Goal: Obtain resource: Download file/media

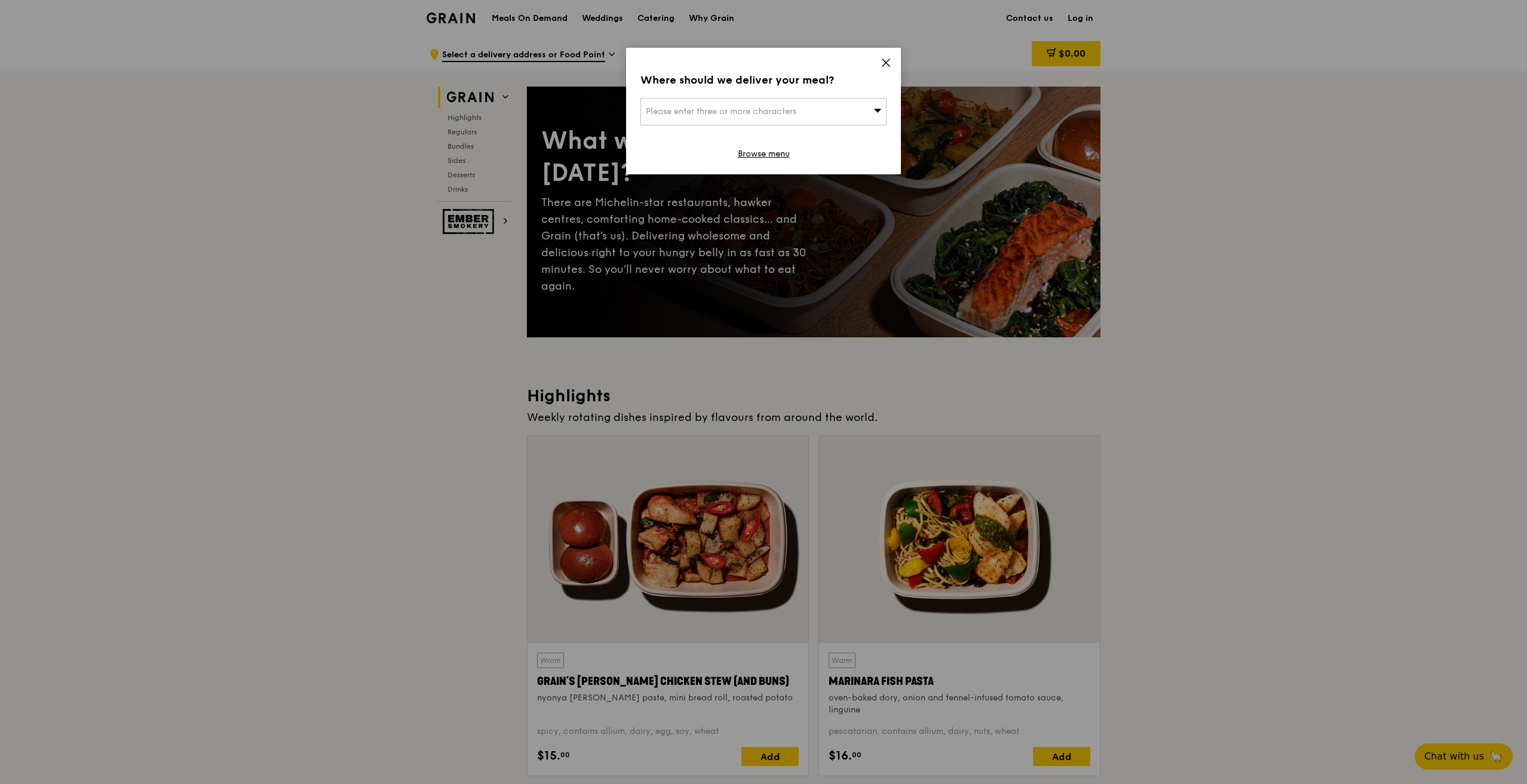
click at [883, 64] on icon at bounding box center [886, 62] width 11 height 11
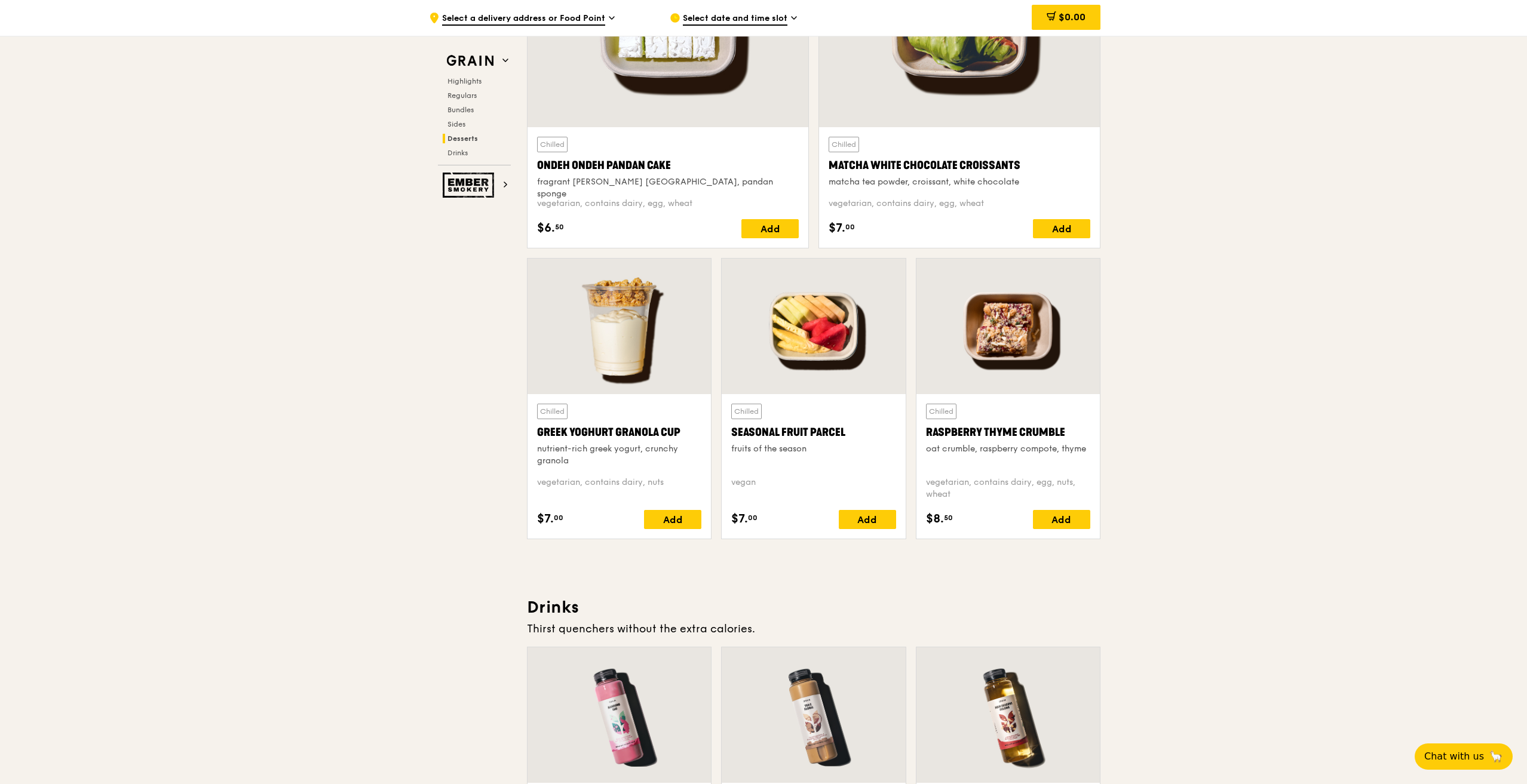
scroll to position [4001, 0]
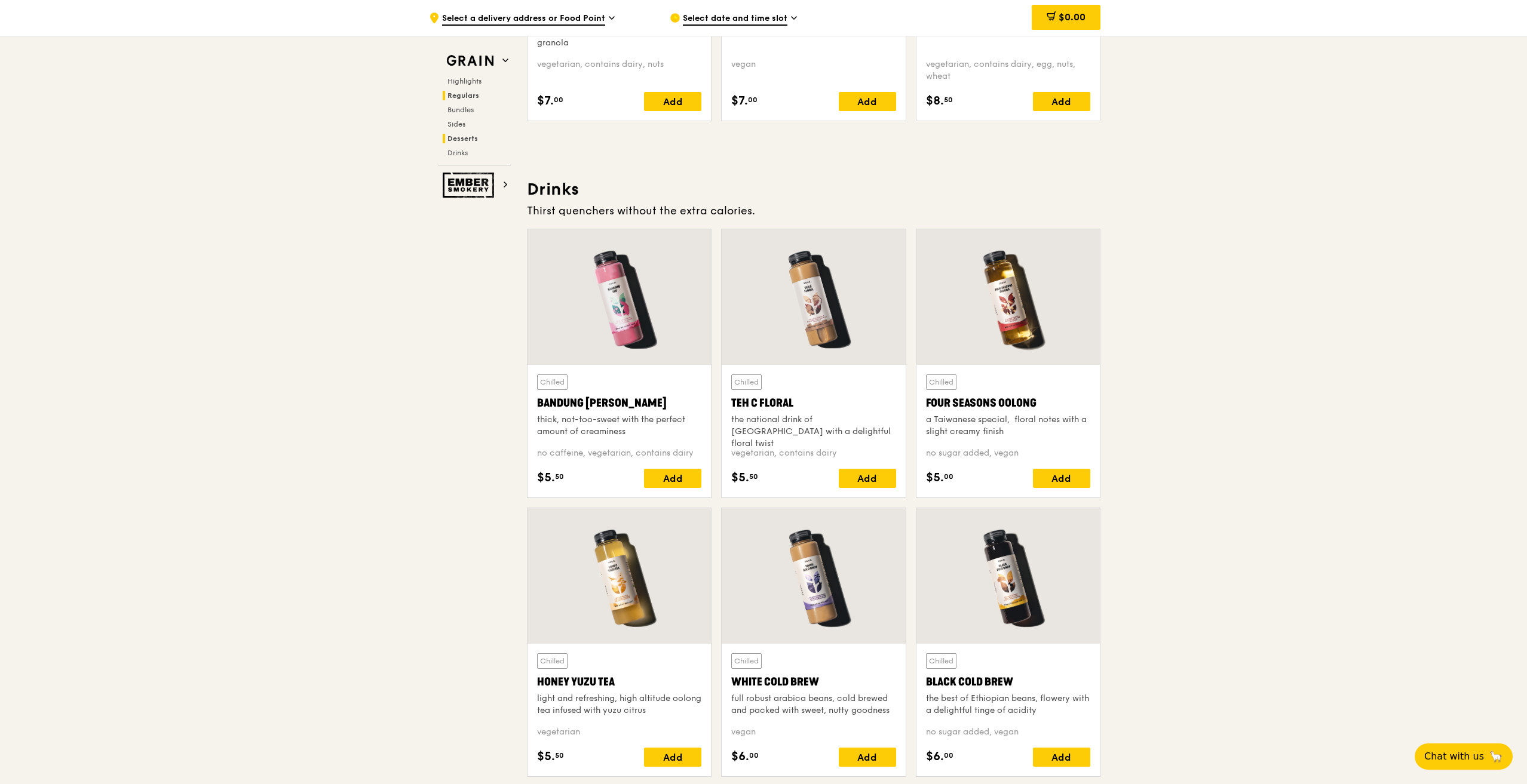
click at [461, 93] on span "Regulars" at bounding box center [463, 95] width 32 height 8
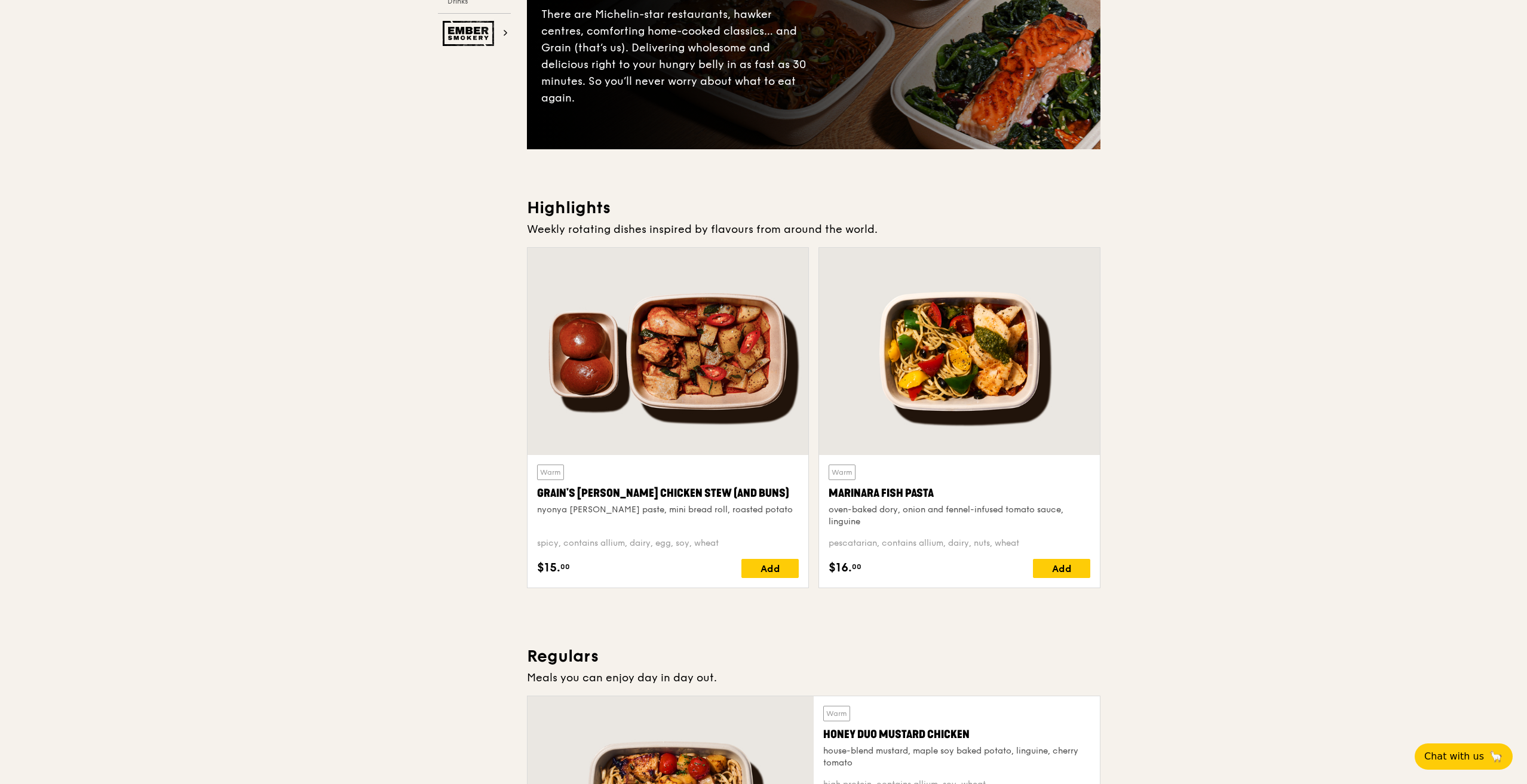
scroll to position [0, 0]
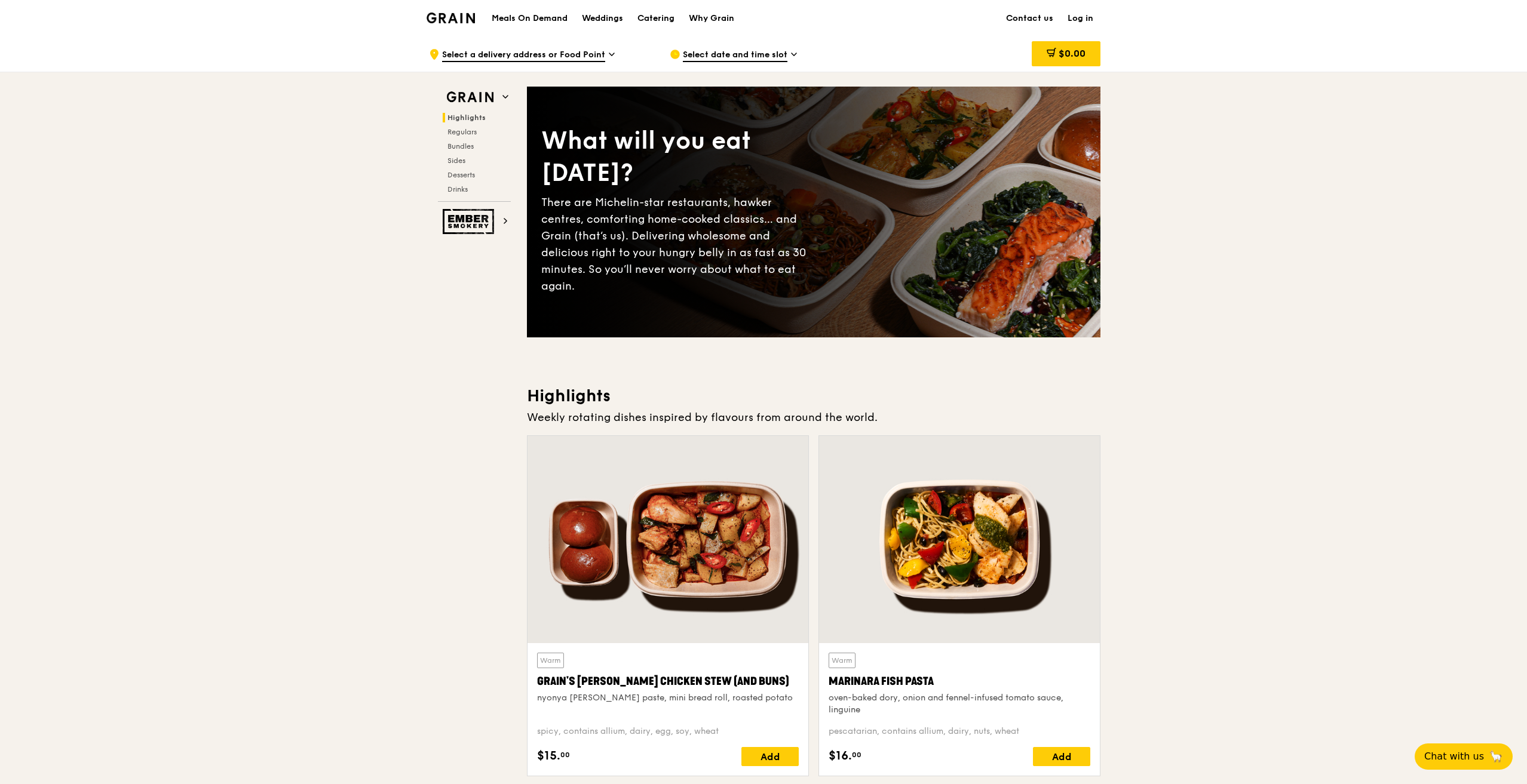
click at [472, 18] on img at bounding box center [451, 18] width 49 height 11
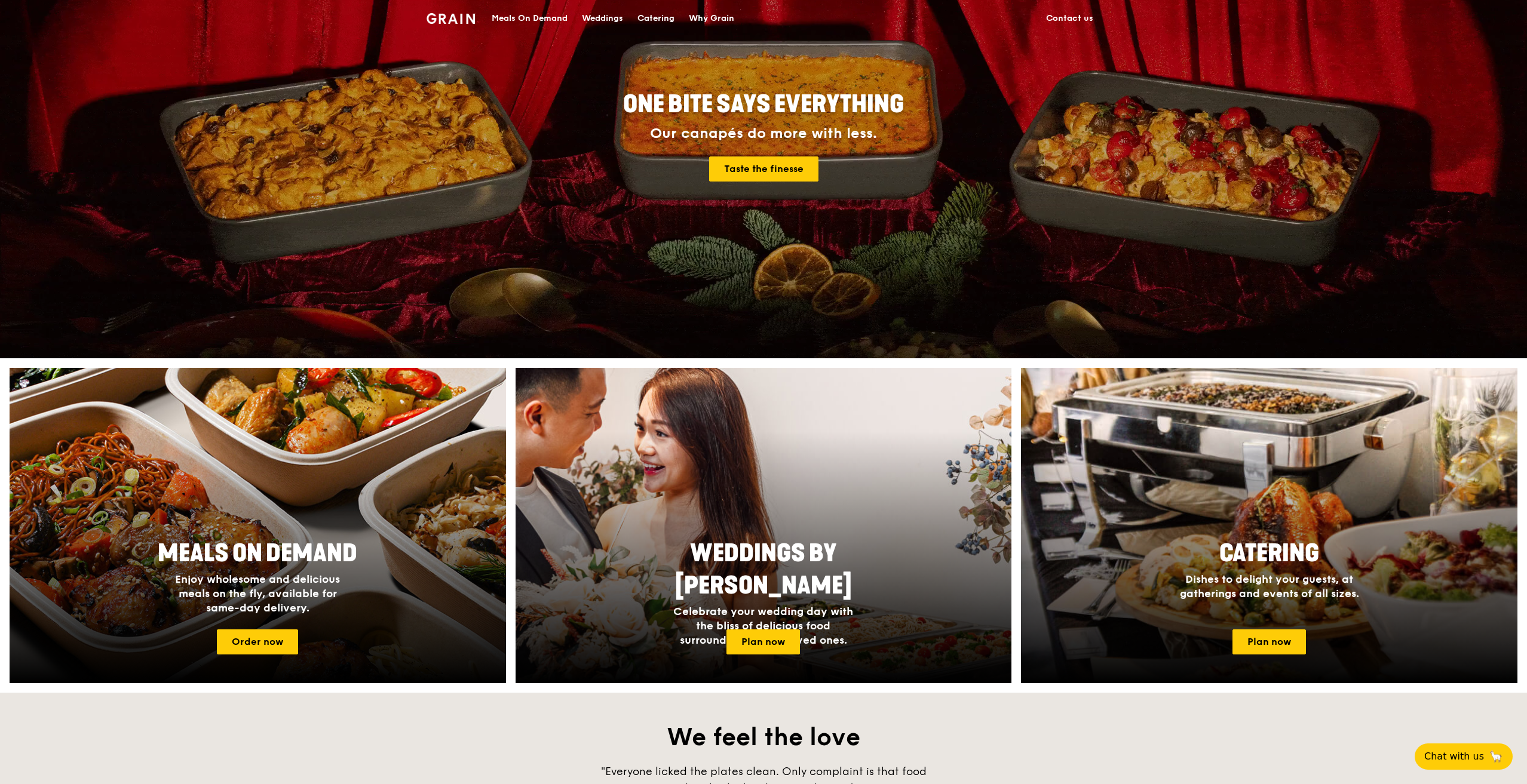
scroll to position [299, 0]
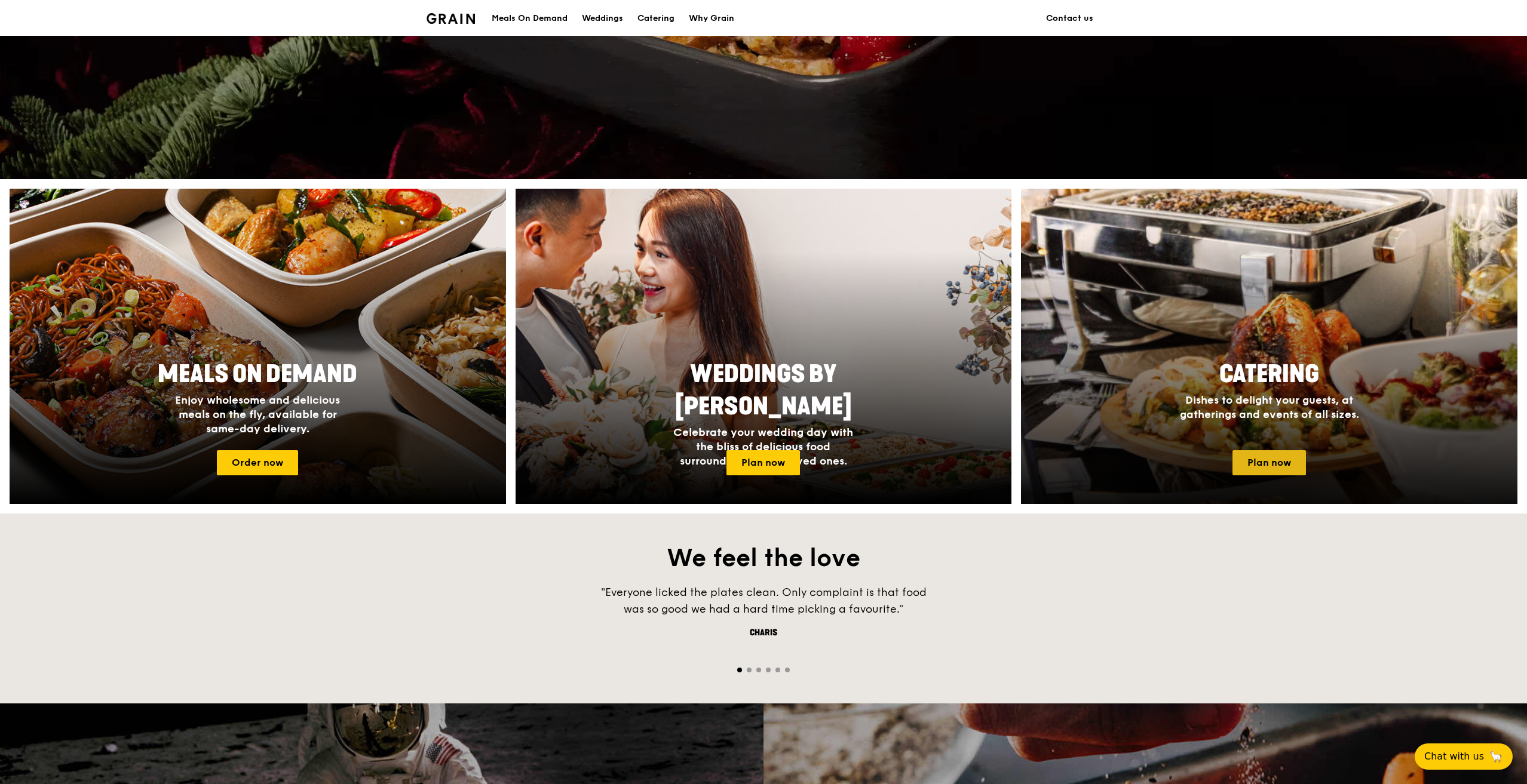
click at [1248, 463] on link "Plan now" at bounding box center [1270, 463] width 74 height 25
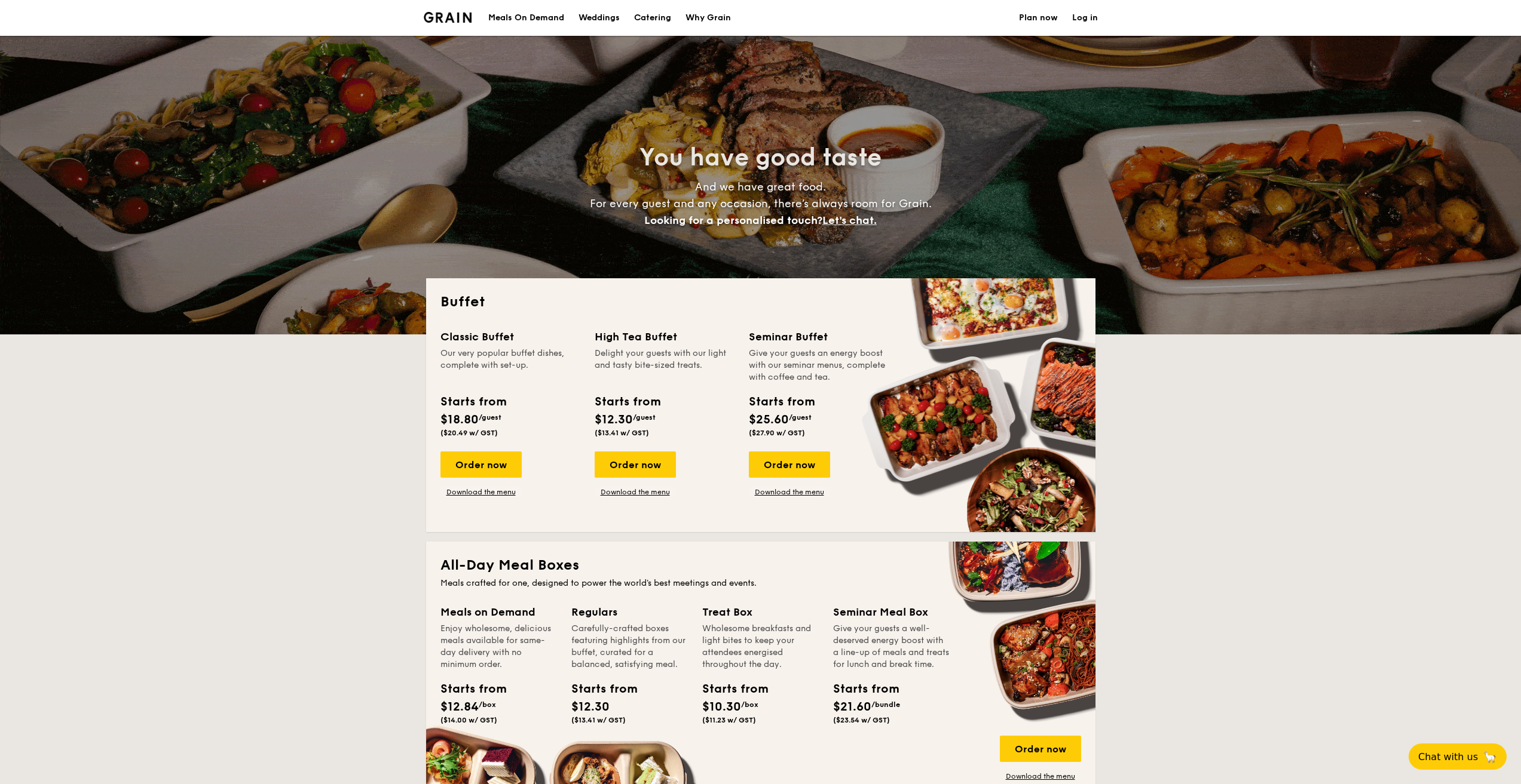
select select
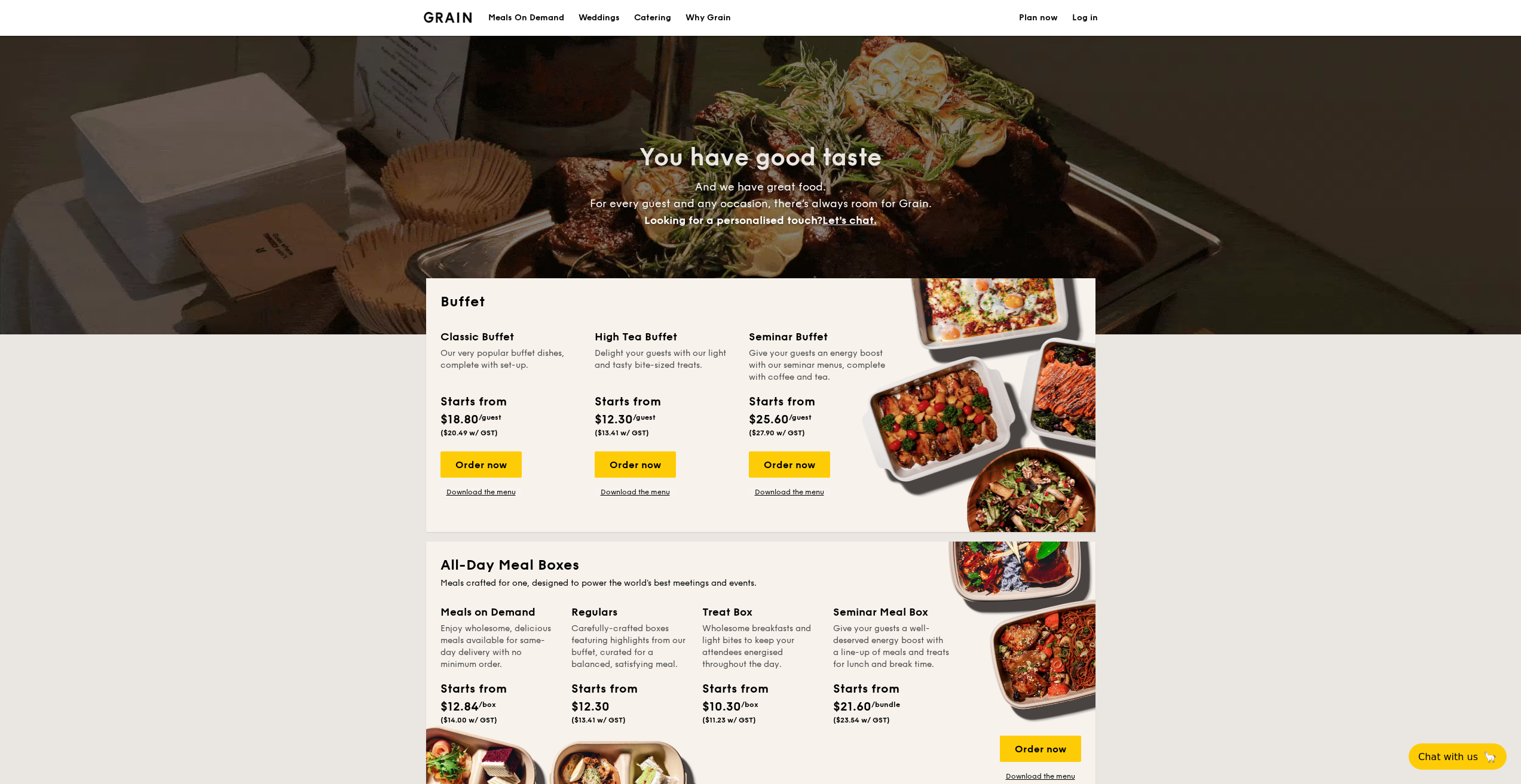
scroll to position [179, 0]
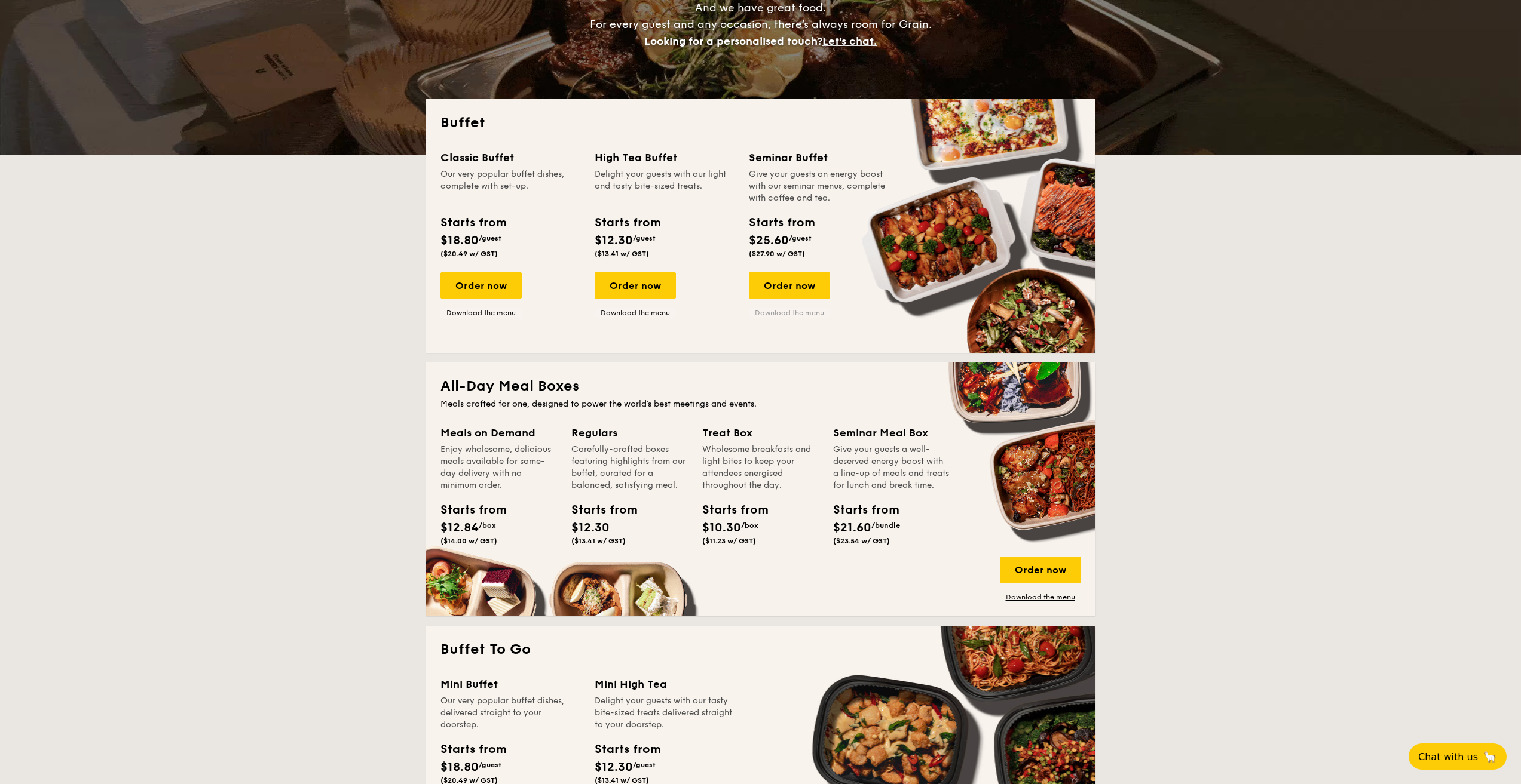
click at [794, 312] on link "Download the menu" at bounding box center [789, 312] width 81 height 9
click at [480, 311] on link "Download the menu" at bounding box center [480, 312] width 81 height 9
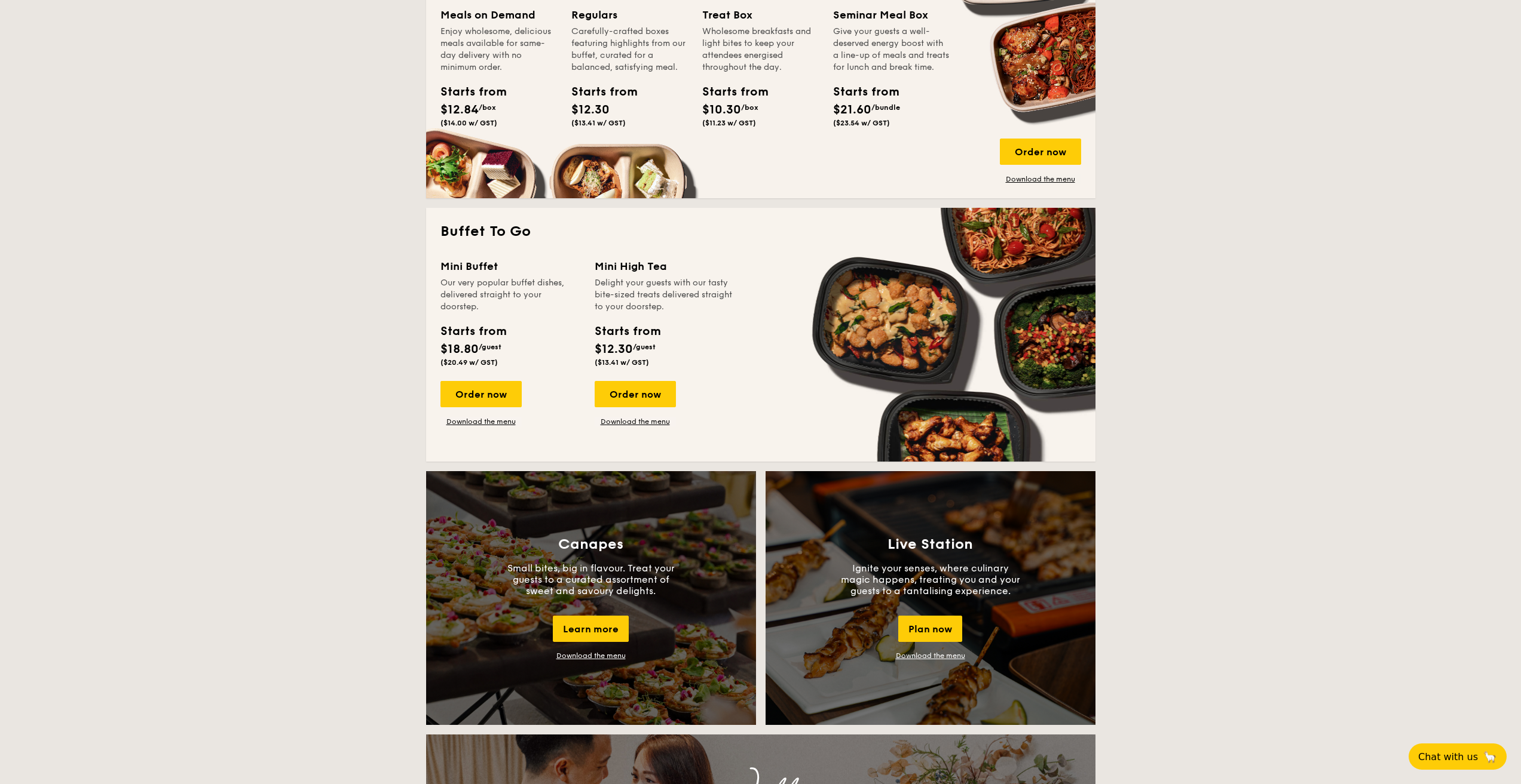
scroll to position [657, 0]
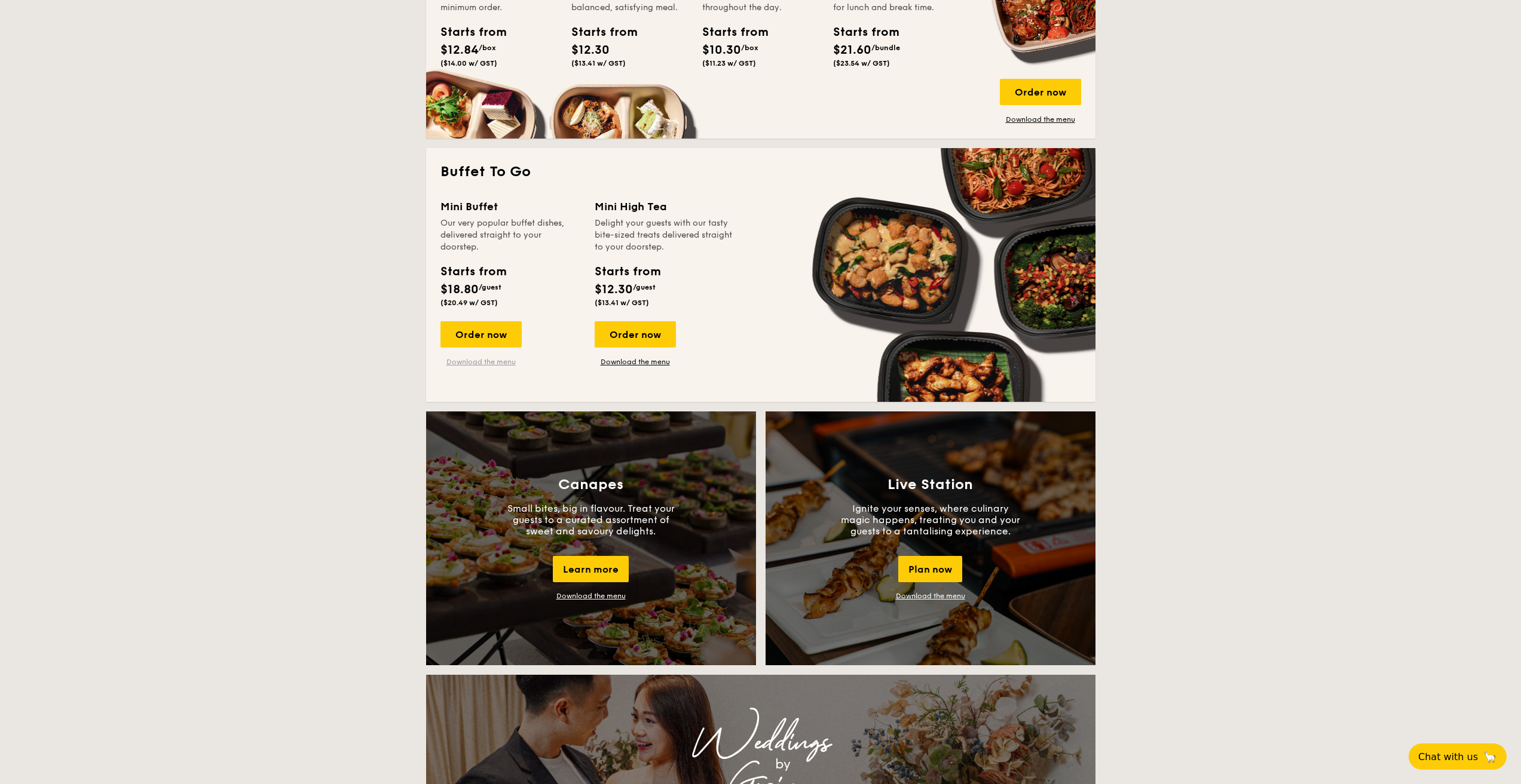
click at [490, 363] on link "Download the menu" at bounding box center [480, 361] width 81 height 9
click at [615, 364] on link "Download the menu" at bounding box center [634, 361] width 81 height 9
click at [504, 366] on link "Download the menu" at bounding box center [480, 361] width 81 height 9
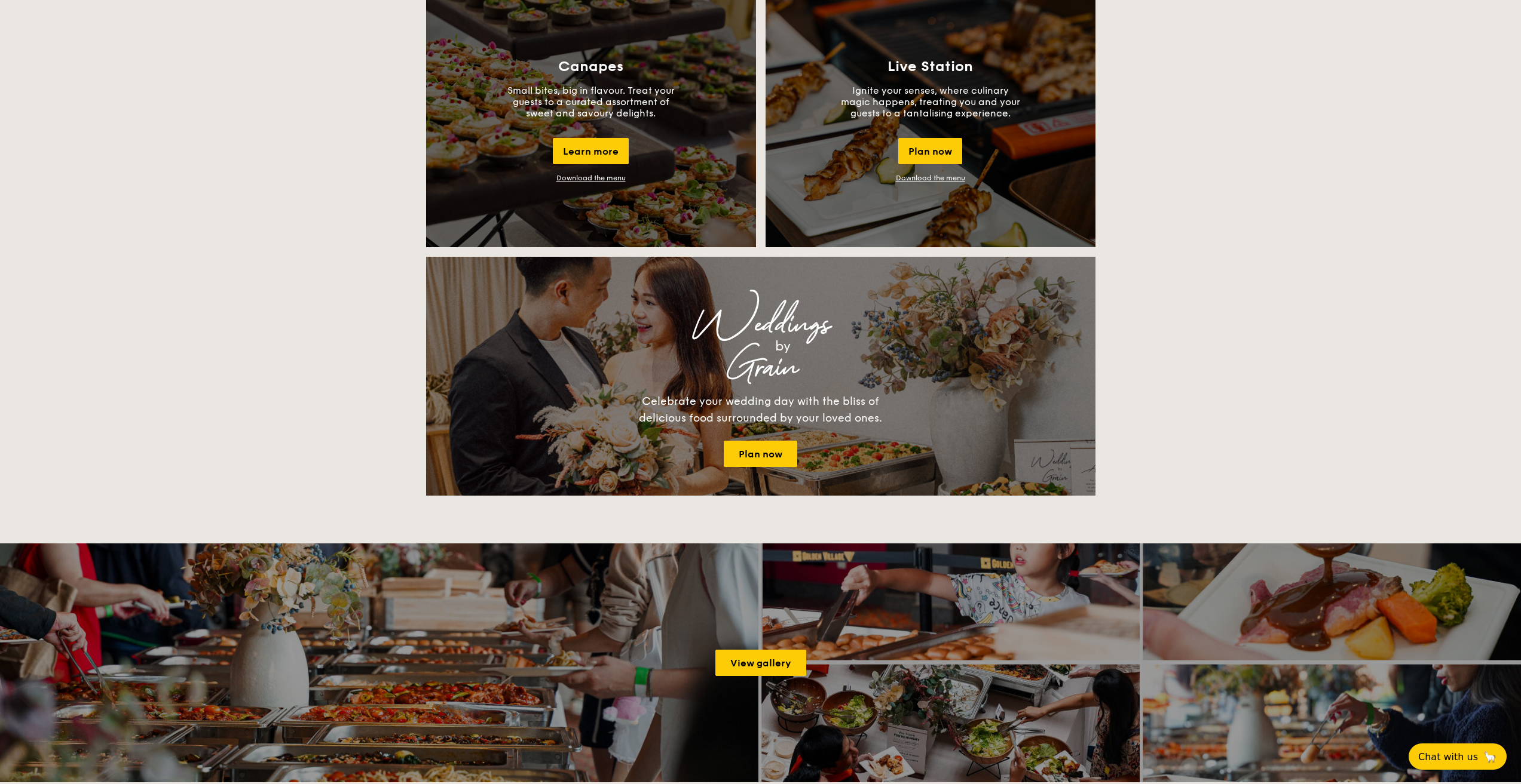
scroll to position [1433, 0]
